Goal: Task Accomplishment & Management: Manage account settings

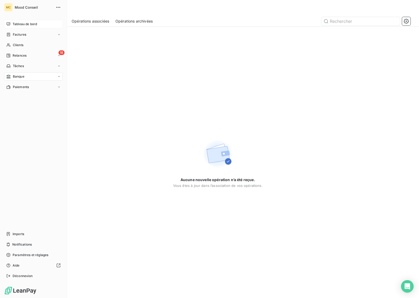
click at [9, 27] on div "Tableau de bord" at bounding box center [33, 24] width 59 height 8
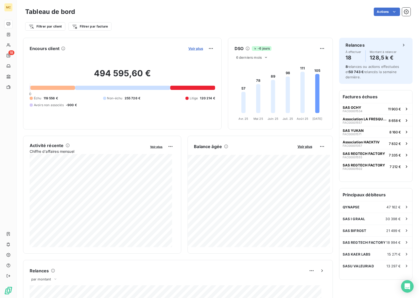
click at [191, 49] on span "Voir plus" at bounding box center [195, 48] width 15 height 4
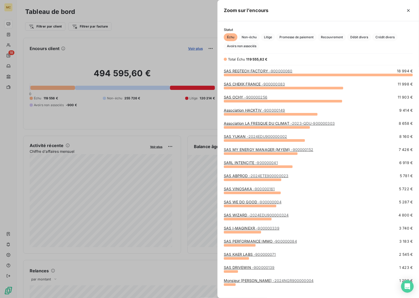
scroll to position [219, 197]
click at [167, 29] on div at bounding box center [209, 149] width 419 height 298
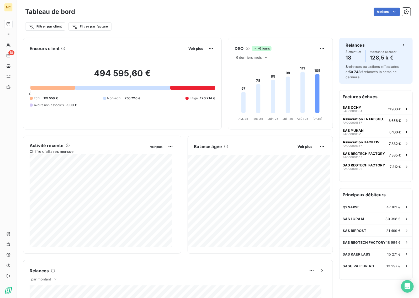
click at [206, 24] on div "Filtrer par client Filtrer par facture" at bounding box center [218, 27] width 386 height 10
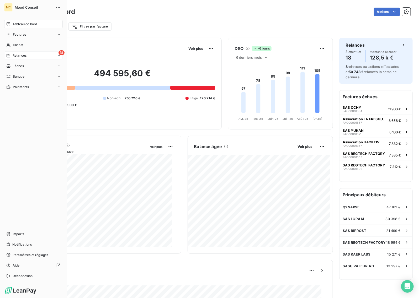
click at [14, 59] on div "18 Relances" at bounding box center [33, 55] width 59 height 8
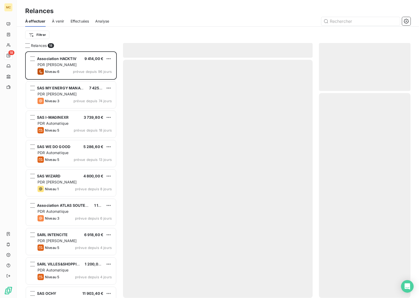
scroll to position [242, 87]
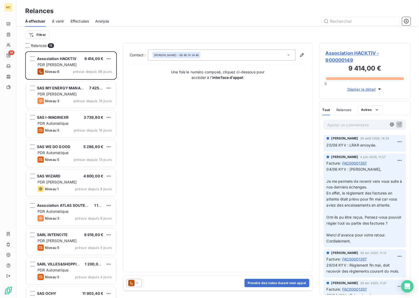
click at [220, 10] on div "Relances" at bounding box center [218, 10] width 402 height 9
